Goal: Task Accomplishment & Management: Manage account settings

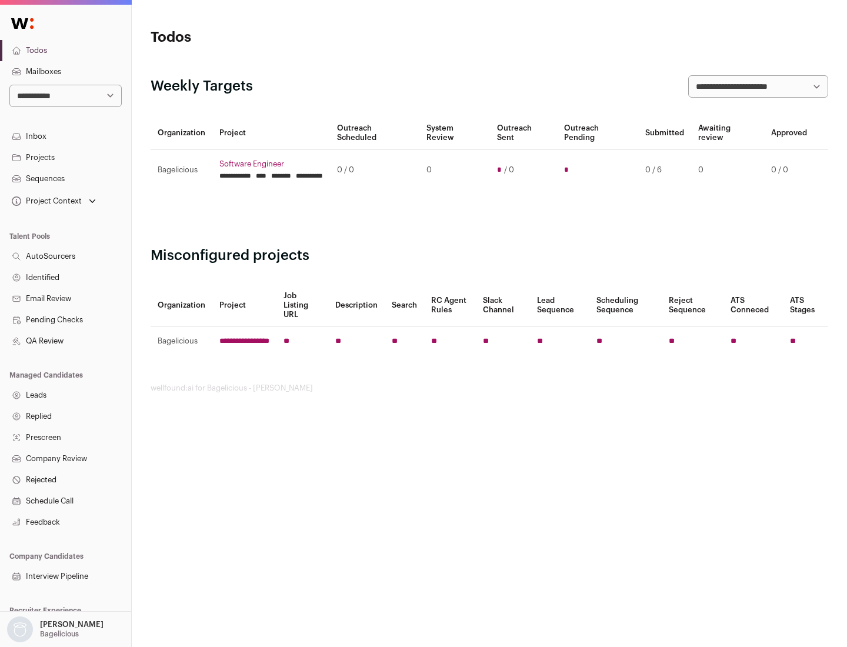
click at [65, 157] on link "Projects" at bounding box center [65, 157] width 131 height 21
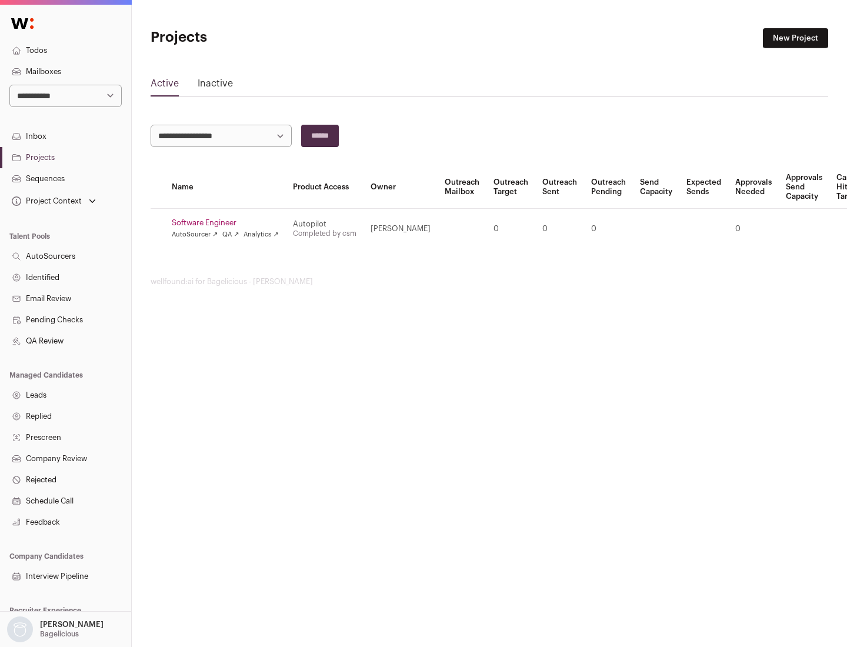
click at [229, 223] on link "Software Engineer" at bounding box center [225, 222] width 107 height 9
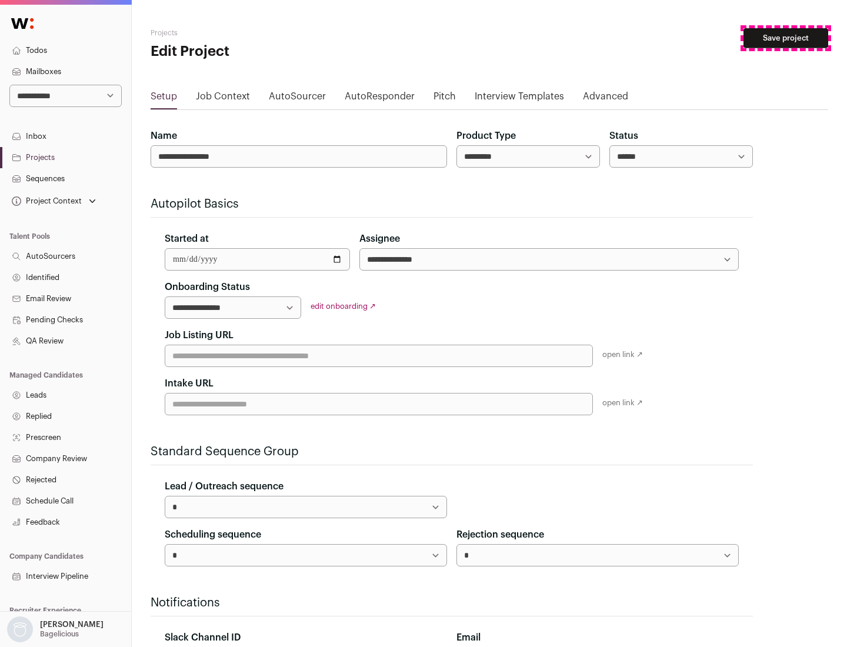
click at [785, 38] on button "Save project" at bounding box center [785, 38] width 85 height 20
